Goal: Check status

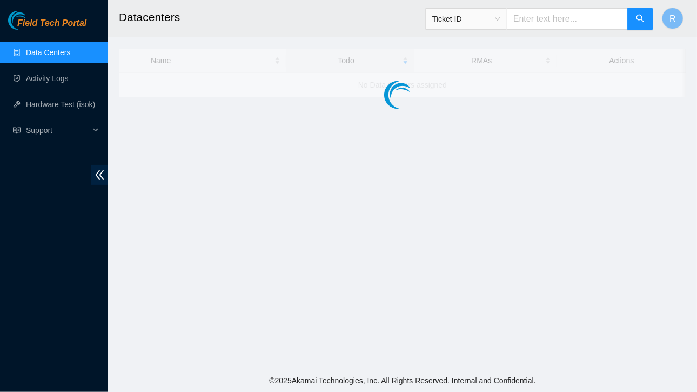
click at [343, 163] on main "Datacenters Ticket ID R Name Todo RMAs Actions No Data Centers assigned" at bounding box center [402, 184] width 589 height 369
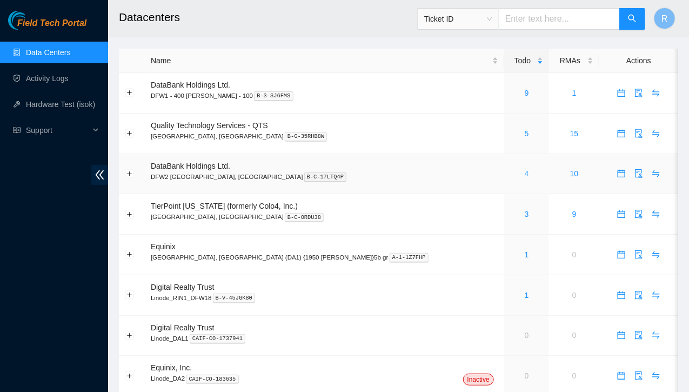
click at [525, 174] on link "4" at bounding box center [527, 173] width 4 height 9
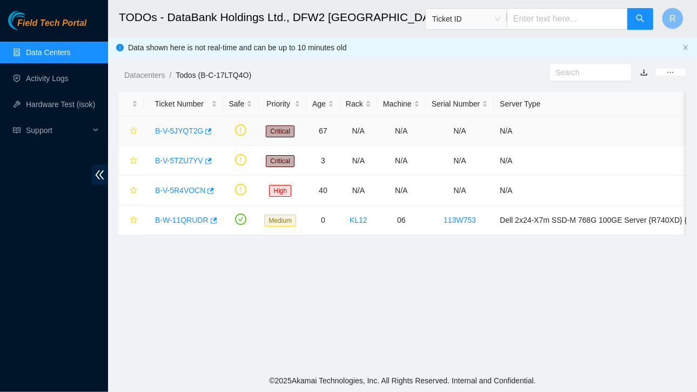
click at [181, 128] on link "B-V-5JYQT2G" at bounding box center [179, 130] width 48 height 9
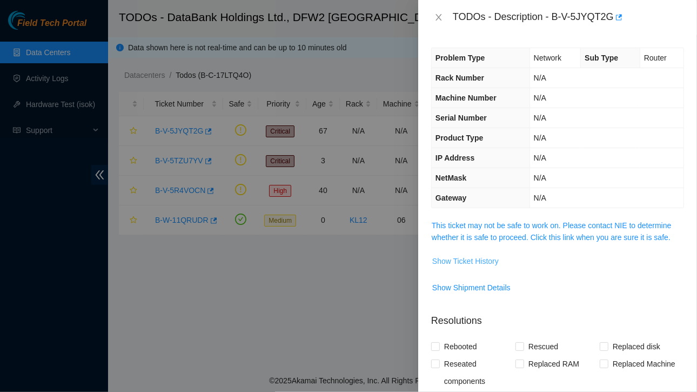
click at [463, 256] on span "Show Ticket History" at bounding box center [465, 261] width 66 height 12
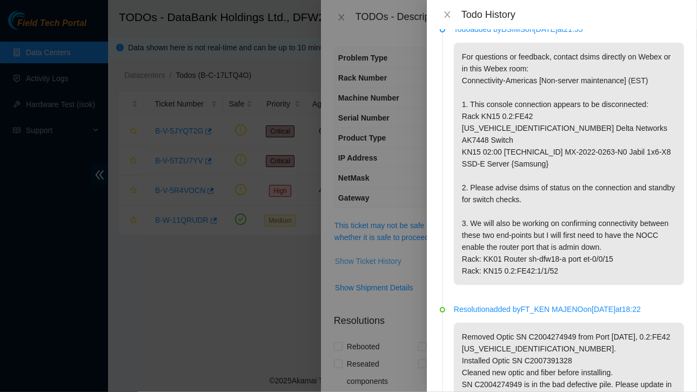
scroll to position [16, 0]
click at [450, 14] on icon "close" at bounding box center [447, 14] width 9 height 9
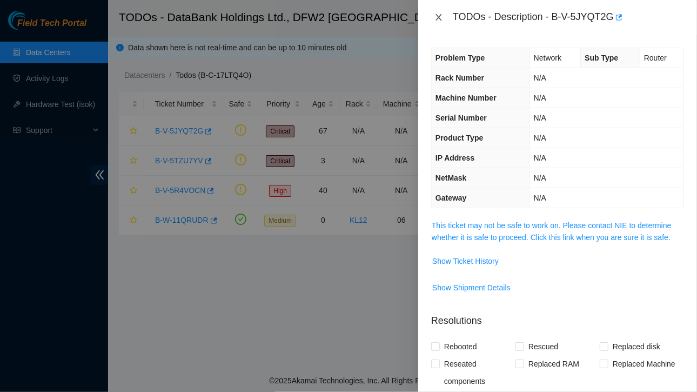
click at [437, 15] on icon "close" at bounding box center [439, 17] width 6 height 6
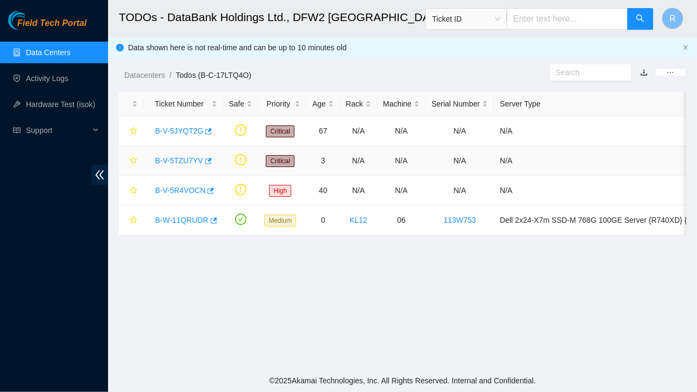
click at [177, 157] on link "B-V-5TZU7YV" at bounding box center [179, 160] width 48 height 9
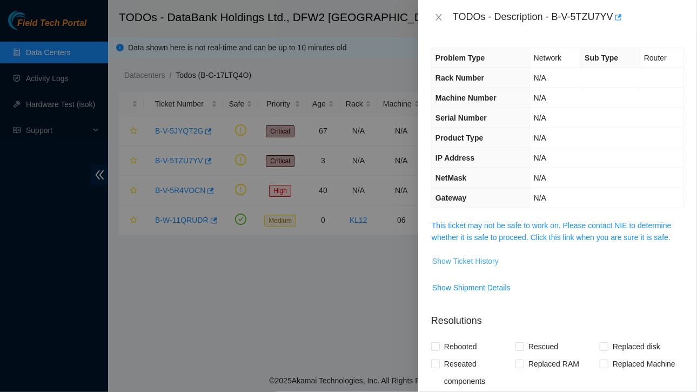
click at [466, 260] on span "Show Ticket History" at bounding box center [465, 261] width 66 height 12
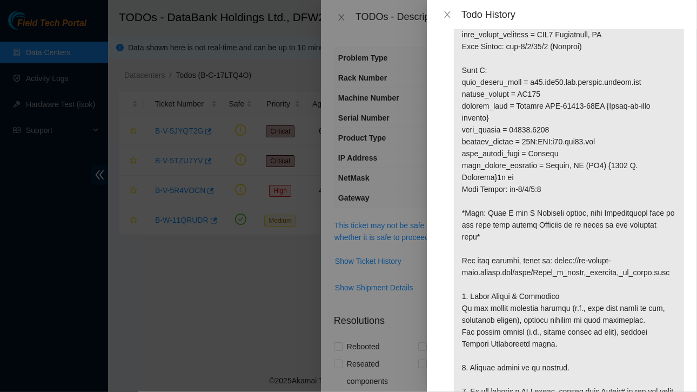
scroll to position [818, 0]
